Goal: Task Accomplishment & Management: Manage account settings

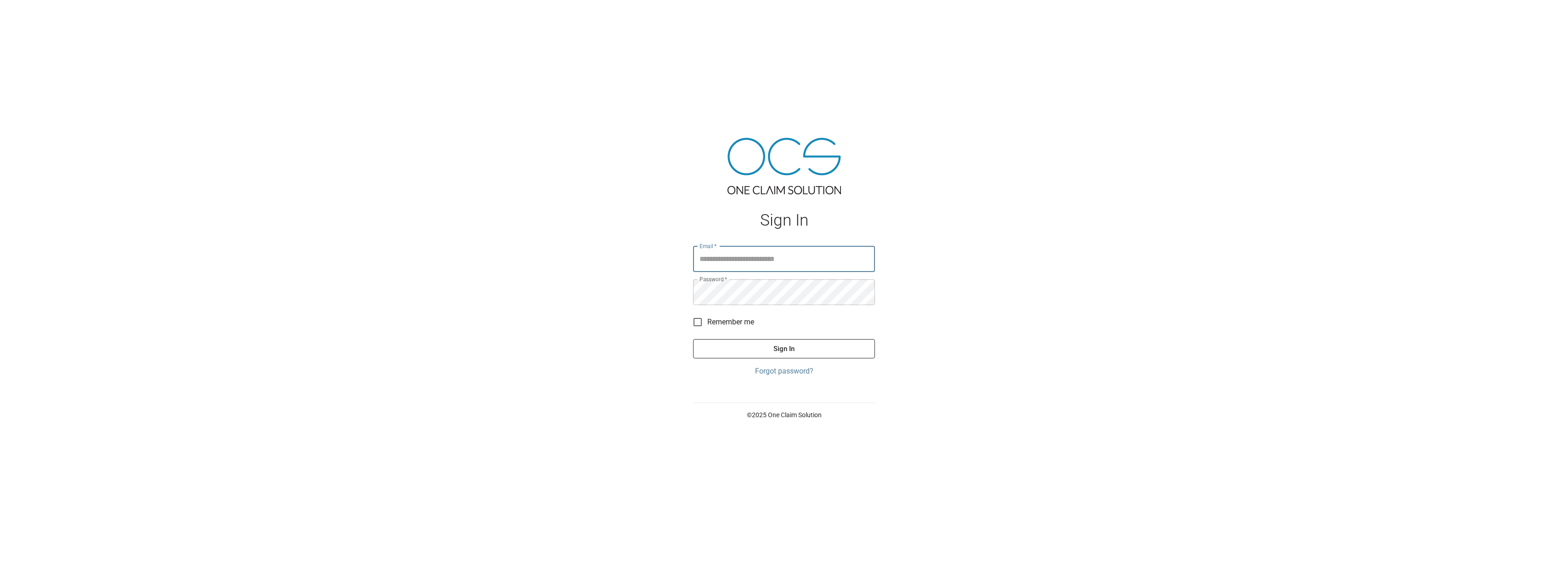
type input "**********"
click at [771, 351] on button "Sign In" at bounding box center [784, 348] width 182 height 19
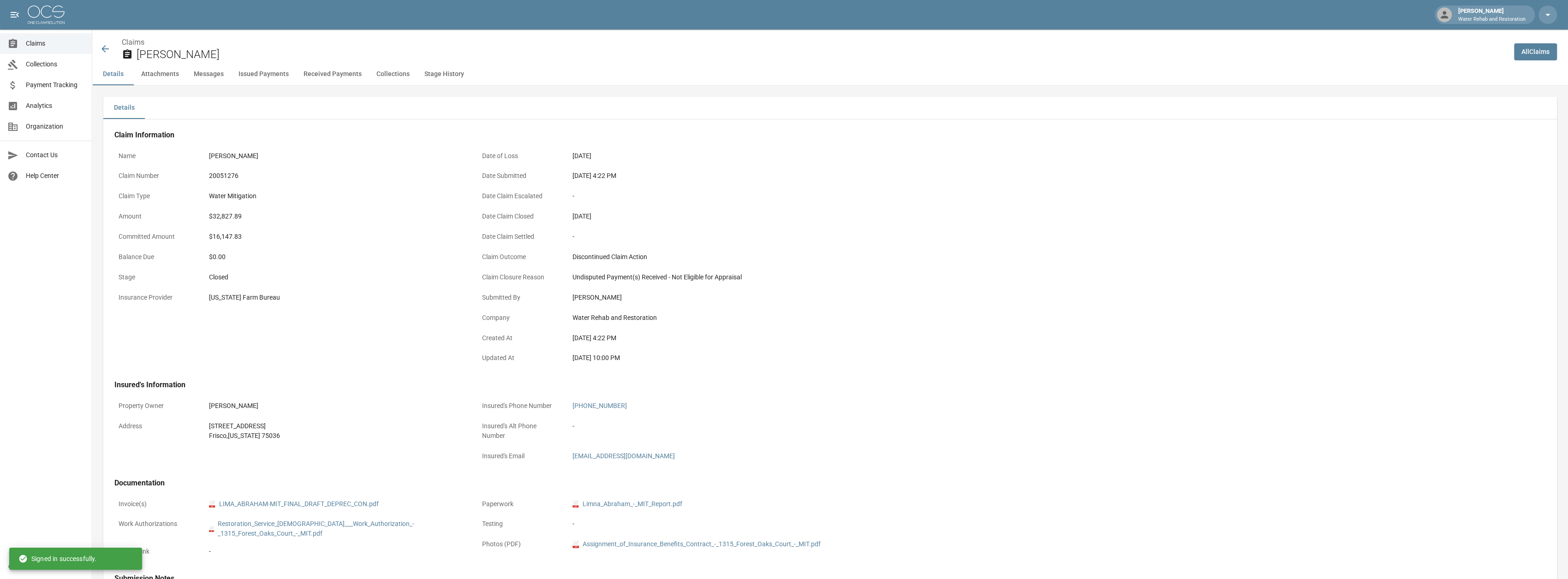
click at [48, 66] on span "Collections" at bounding box center [54, 64] width 59 height 10
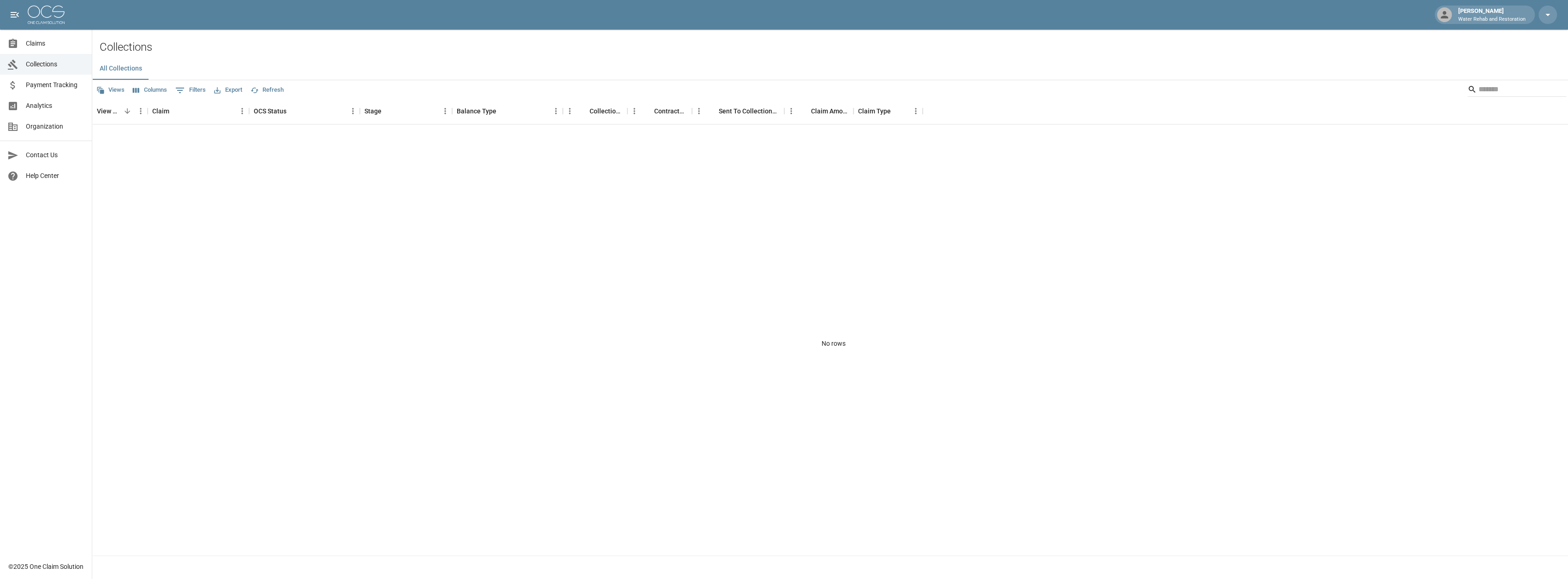
click at [29, 42] on span "Claims" at bounding box center [54, 44] width 59 height 10
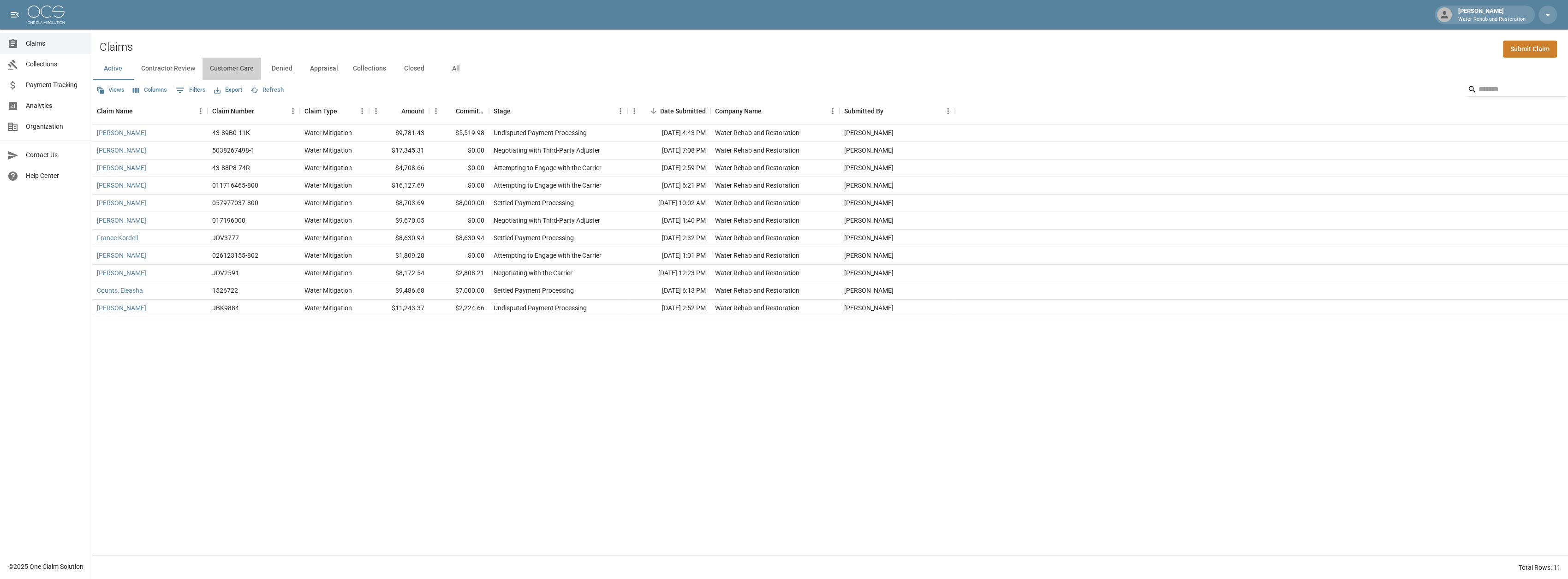
click at [237, 68] on button "Customer Care" at bounding box center [232, 69] width 59 height 22
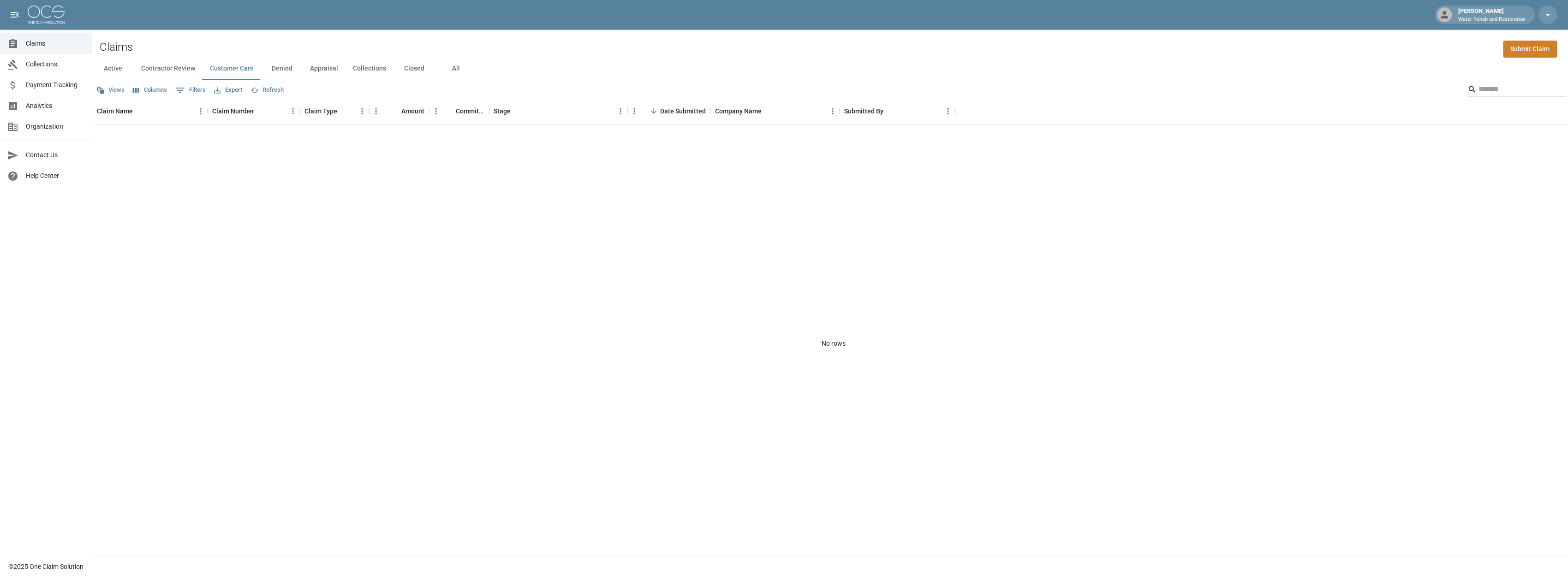
click at [282, 65] on button "Denied" at bounding box center [282, 69] width 42 height 22
click at [323, 66] on button "Appraisal" at bounding box center [323, 69] width 43 height 22
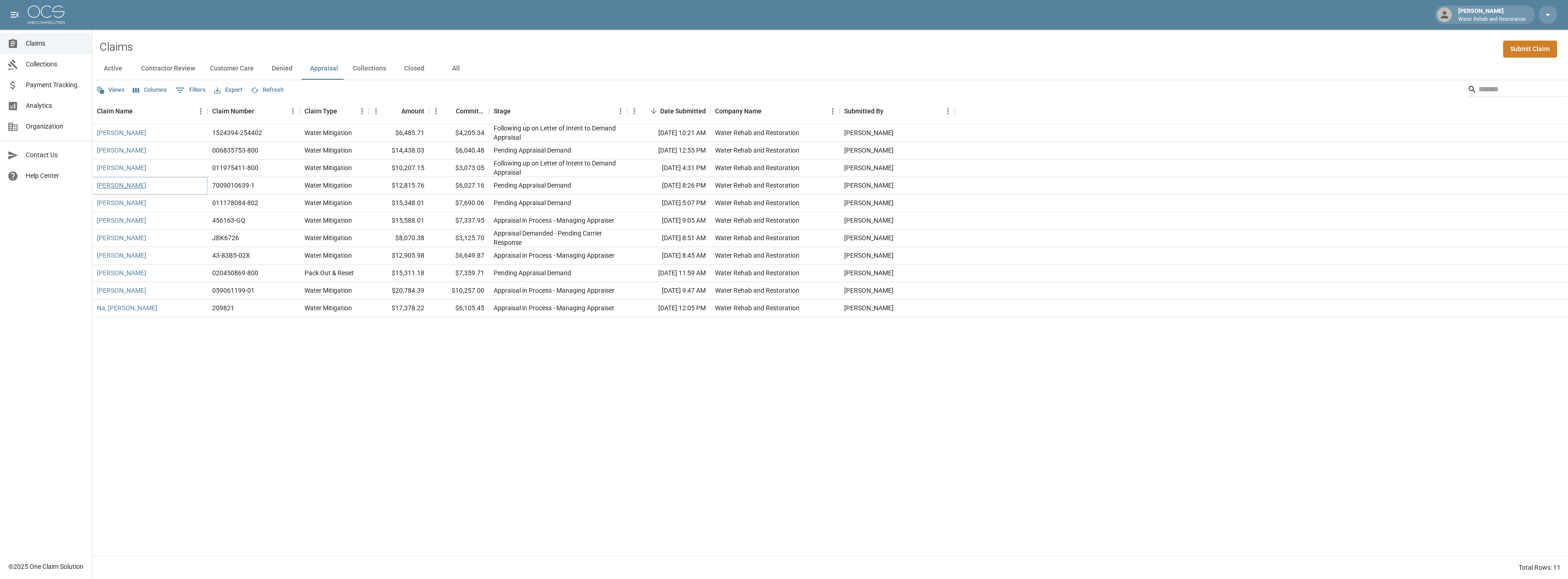
click at [115, 185] on link "[PERSON_NAME]" at bounding box center [122, 185] width 49 height 9
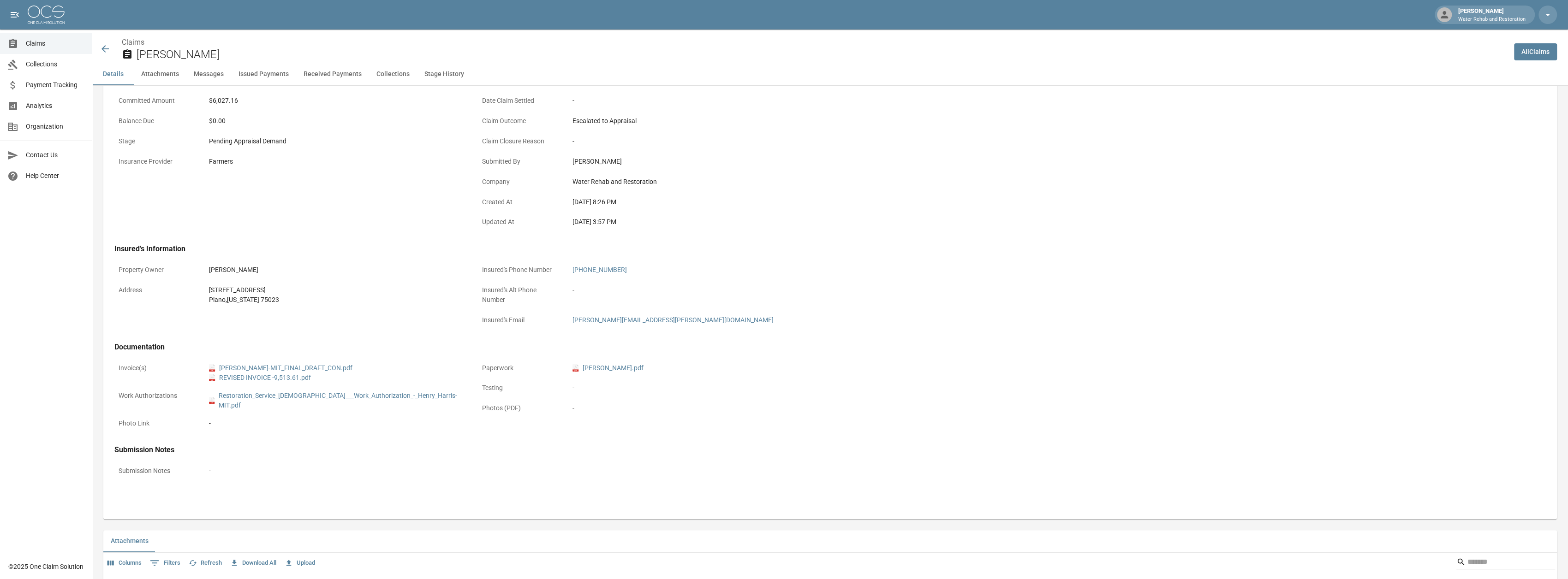
scroll to position [184, 0]
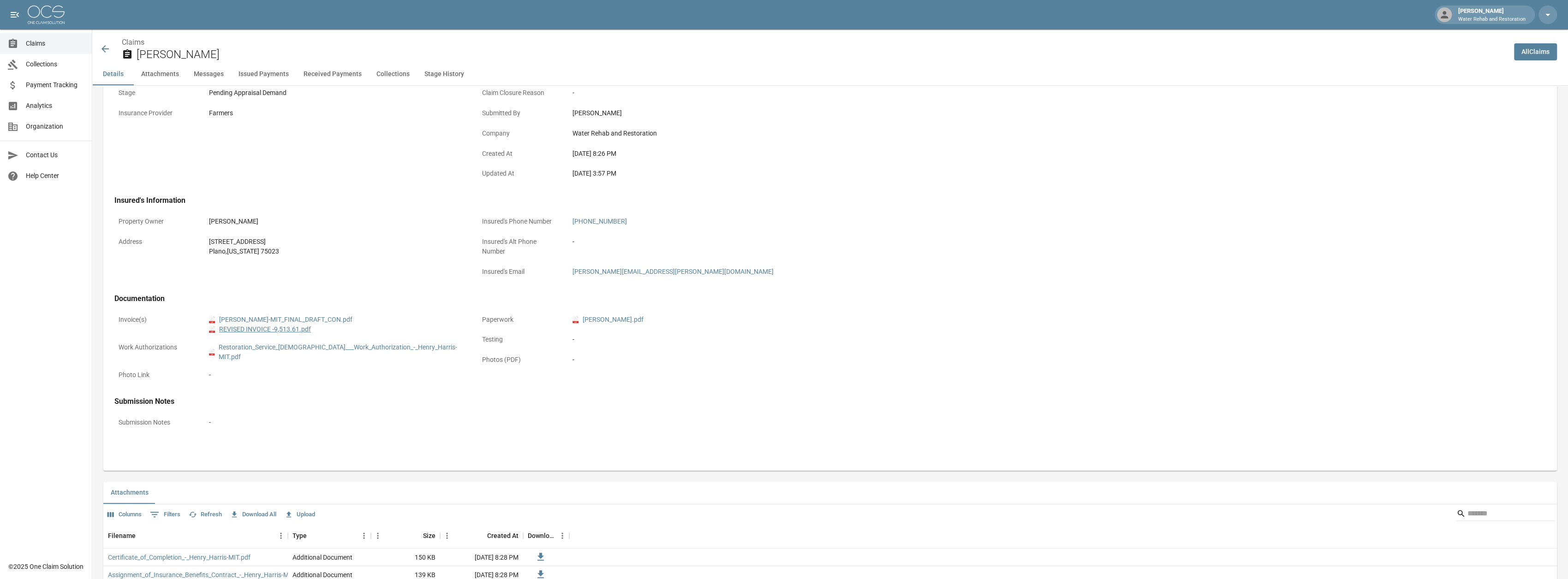
click at [289, 325] on link "pdf REVISED INVOICE -9,513.61.pdf" at bounding box center [260, 329] width 102 height 10
click at [625, 321] on link "pdf [PERSON_NAME].pdf" at bounding box center [608, 319] width 71 height 10
